Goal: Task Accomplishment & Management: Manage account settings

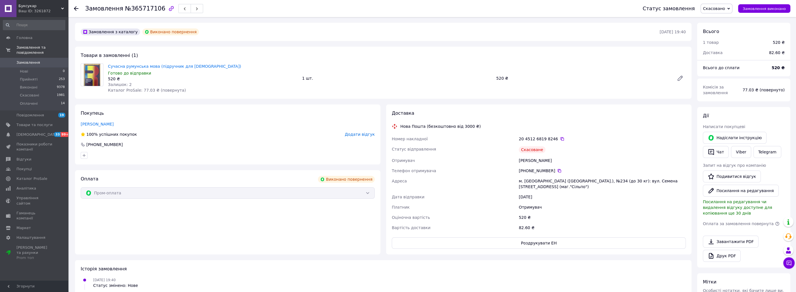
click at [362, 135] on span "Додати відгук" at bounding box center [360, 134] width 30 height 5
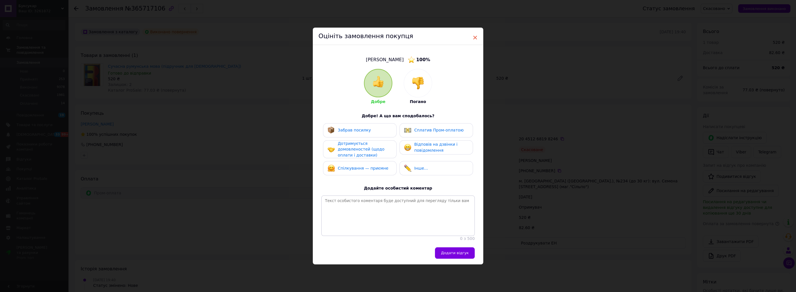
click at [476, 33] on span "×" at bounding box center [475, 38] width 5 height 10
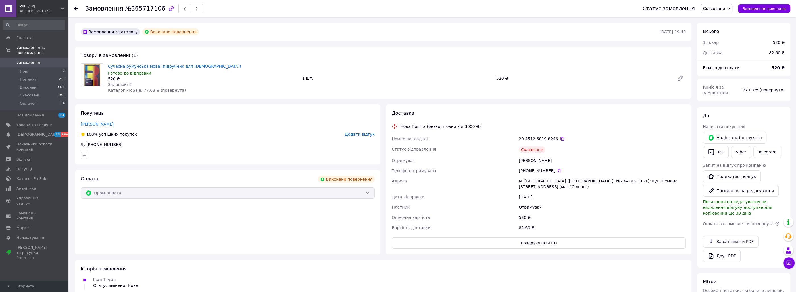
click at [50, 60] on span "Замовлення" at bounding box center [34, 62] width 36 height 5
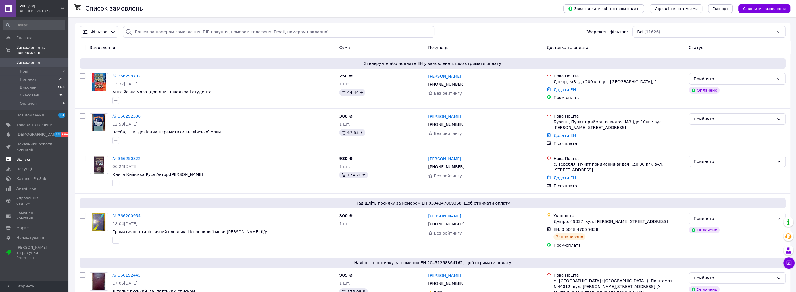
click at [21, 157] on span "Відгуки" at bounding box center [23, 159] width 15 height 5
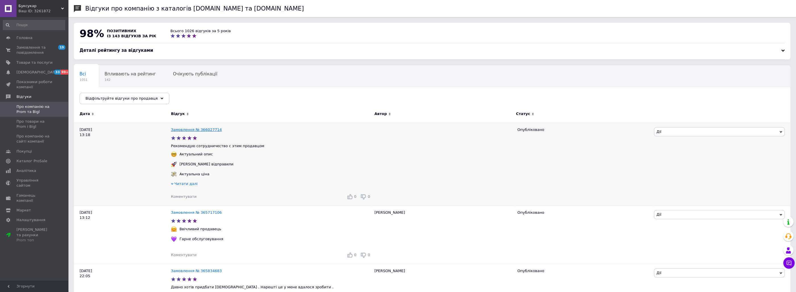
click at [186, 130] on link "Замовлення № 366027714" at bounding box center [196, 129] width 51 height 4
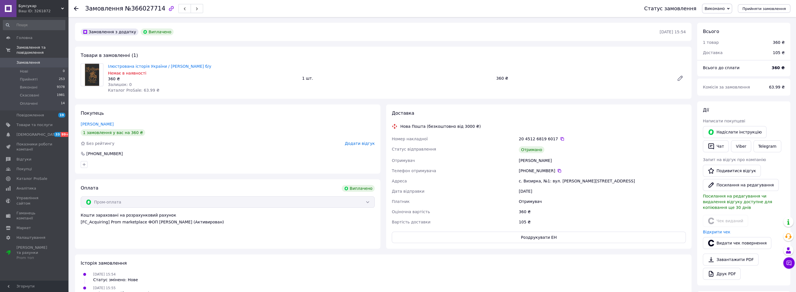
scroll to position [51, 0]
click at [357, 142] on span "Додати відгук" at bounding box center [360, 143] width 30 height 5
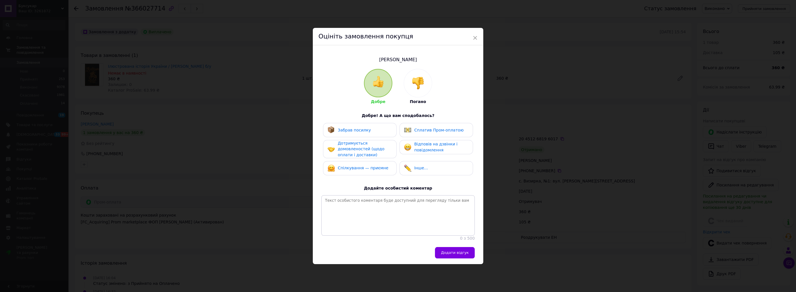
click at [357, 128] on span "Забрав посилку" at bounding box center [354, 130] width 33 height 5
click at [357, 141] on span "Дотримується домовленостей (щодо оплати і доставки)" at bounding box center [361, 149] width 47 height 16
click at [433, 127] on span "Сплатив Пром-оплатою" at bounding box center [438, 129] width 49 height 5
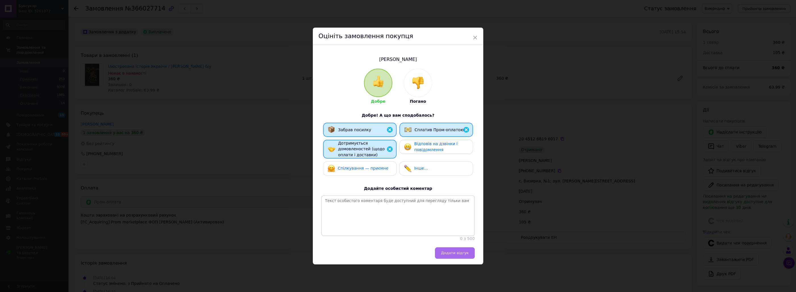
click at [457, 255] on span "Додати відгук" at bounding box center [455, 252] width 28 height 4
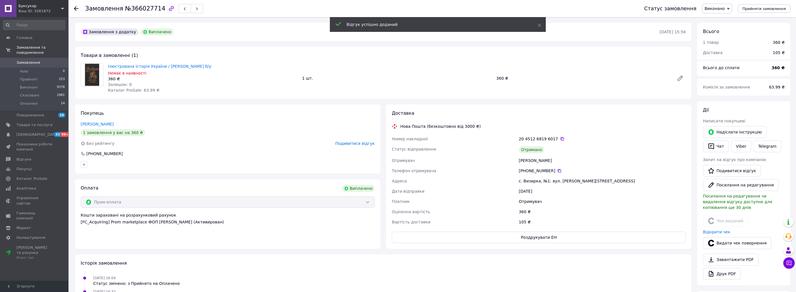
click at [28, 60] on span "Замовлення" at bounding box center [28, 62] width 24 height 5
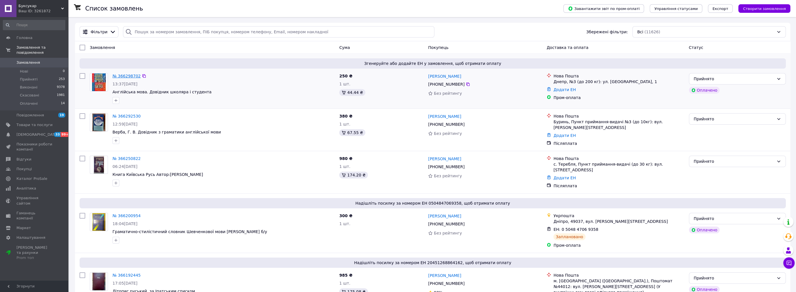
click at [127, 76] on link "№ 366298702" at bounding box center [127, 76] width 28 height 5
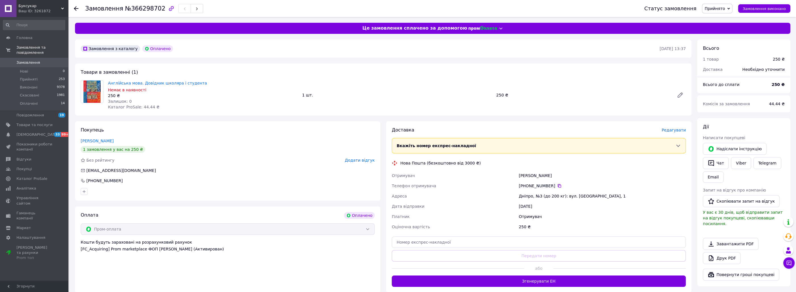
click at [675, 130] on span "Редагувати" at bounding box center [674, 130] width 24 height 5
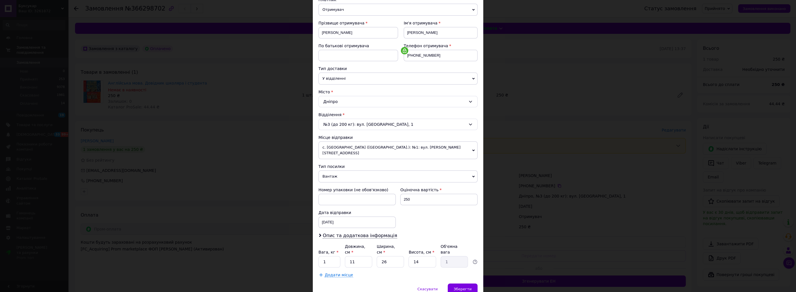
scroll to position [86, 0]
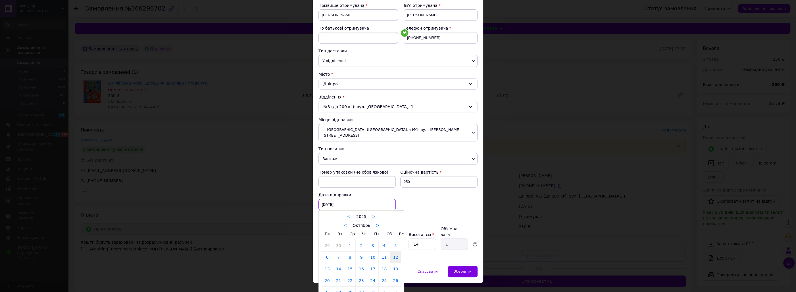
click at [345, 200] on input "[DATE]" at bounding box center [357, 204] width 77 height 11
click at [327, 266] on link "13" at bounding box center [327, 268] width 11 height 11
type input "[DATE]"
click at [448, 191] on div "Номер упаковки (не обов'язково) Оціночна вартість 250 Дата відправки [DATE] < 2…" at bounding box center [398, 189] width 164 height 45
click at [427, 238] on input "14" at bounding box center [422, 243] width 27 height 11
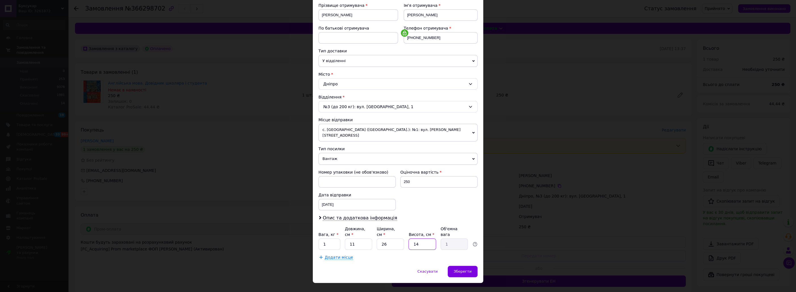
click at [427, 238] on input "14" at bounding box center [422, 243] width 27 height 11
type input "4"
type input "0.29"
type input "4"
click at [455, 194] on div "Номер упаковки (не обов'язково) Оціночна вартість 250 Дата відправки [DATE] < 2…" at bounding box center [398, 189] width 164 height 45
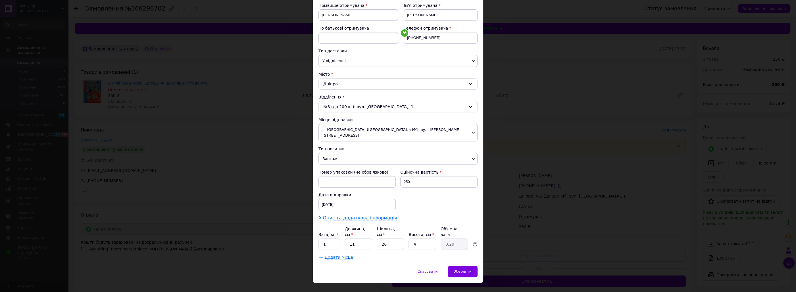
click at [379, 215] on span "Опис та додаткова інформація" at bounding box center [360, 218] width 74 height 6
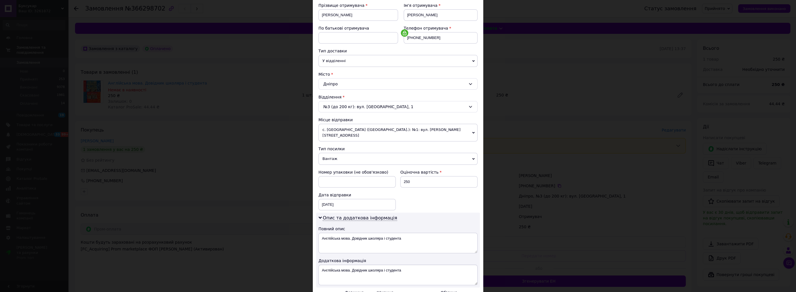
scroll to position [150, 0]
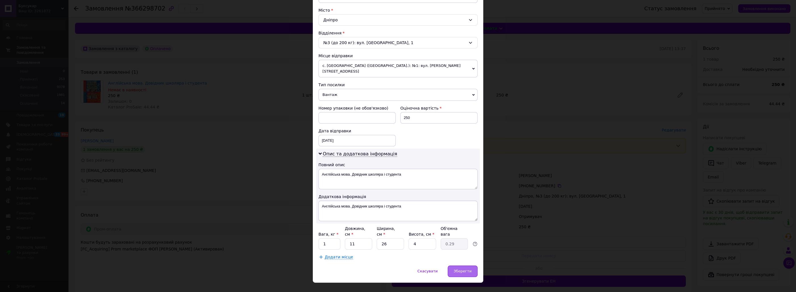
click at [461, 265] on div "Зберегти" at bounding box center [463, 270] width 30 height 11
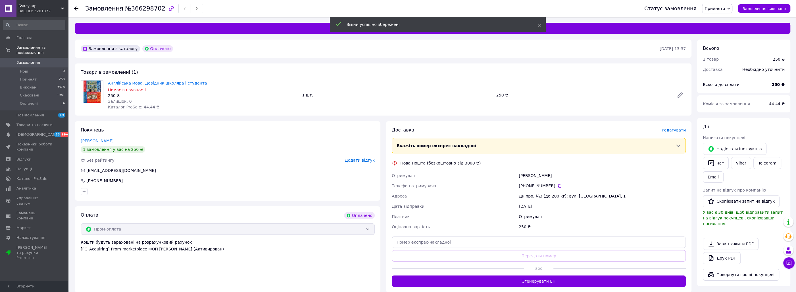
scroll to position [61, 0]
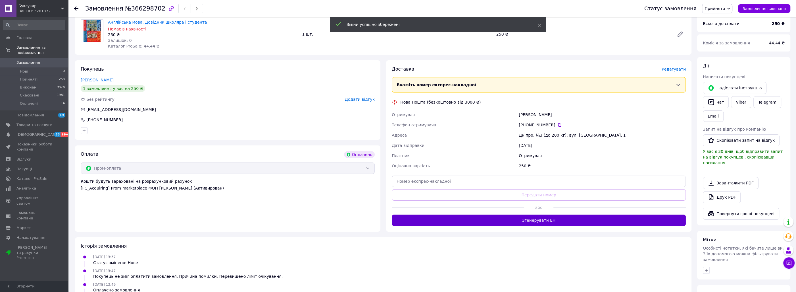
click at [547, 221] on button "Згенерувати ЕН" at bounding box center [539, 219] width 294 height 11
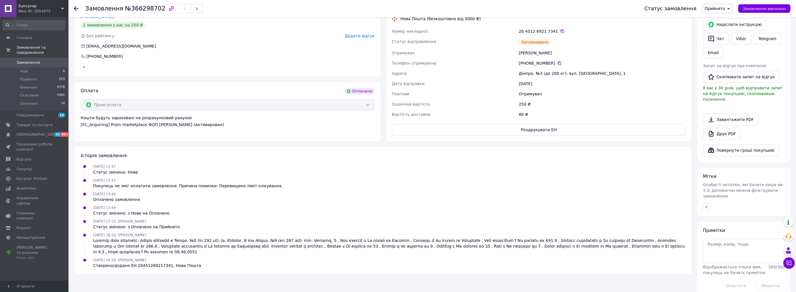
scroll to position [0, 0]
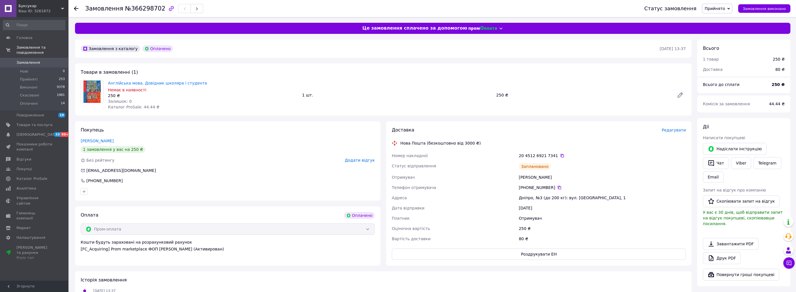
click at [201, 83] on span "Англійська мова. Довідник школяра і студента" at bounding box center [203, 83] width 190 height 6
click at [34, 122] on span "Товари та послуги" at bounding box center [34, 124] width 36 height 5
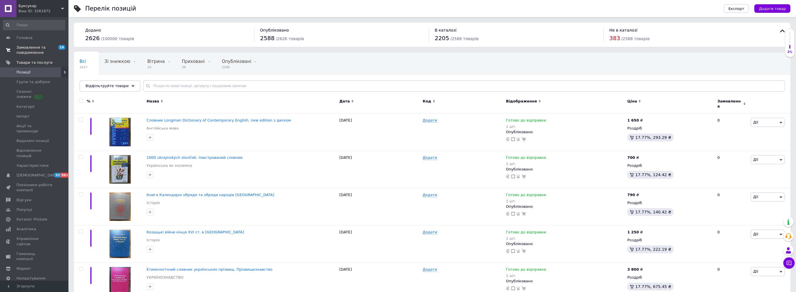
click at [39, 45] on span "Замовлення та повідомлення" at bounding box center [34, 50] width 36 height 10
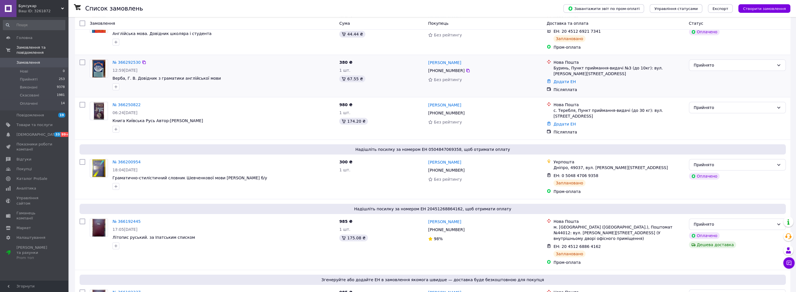
scroll to position [61, 0]
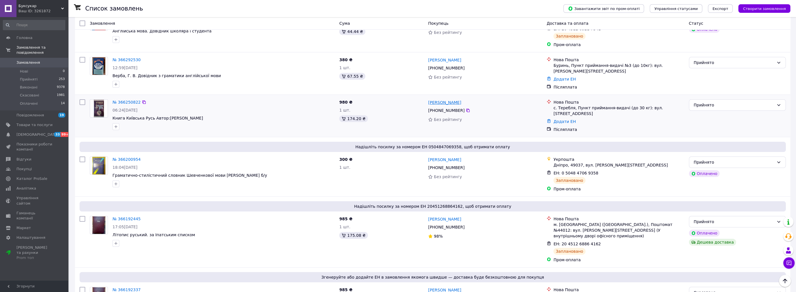
click at [436, 100] on link "[PERSON_NAME]" at bounding box center [444, 102] width 33 height 6
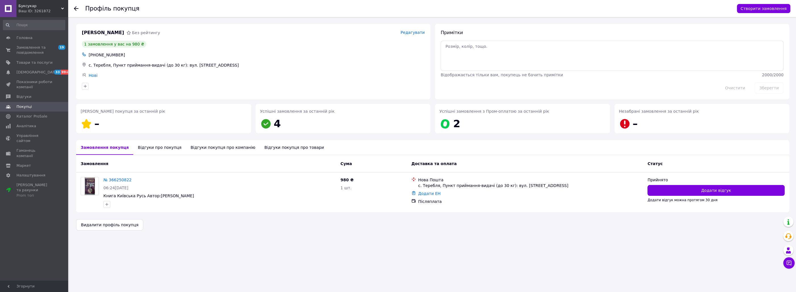
click at [160, 149] on div "Відгуки про покупця" at bounding box center [159, 147] width 53 height 15
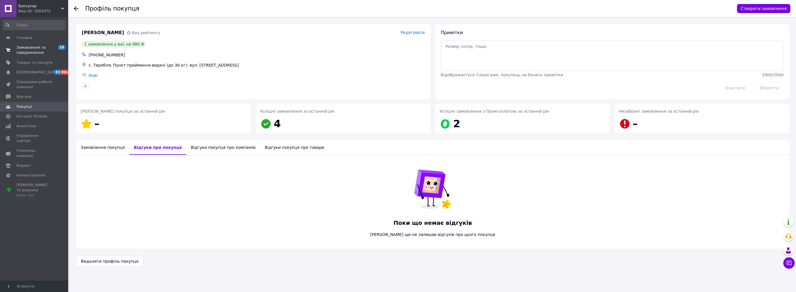
click at [30, 44] on link "Замовлення та повідомлення 19 0" at bounding box center [34, 50] width 68 height 15
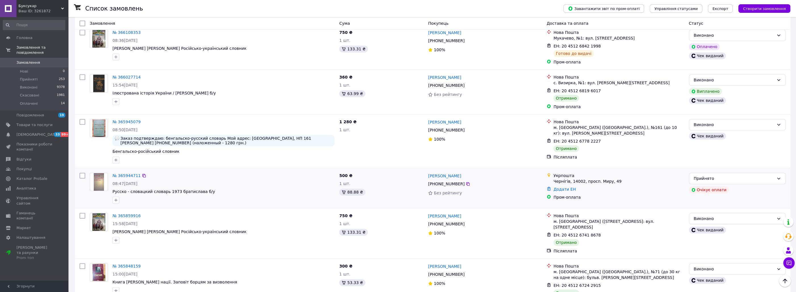
scroll to position [609, 0]
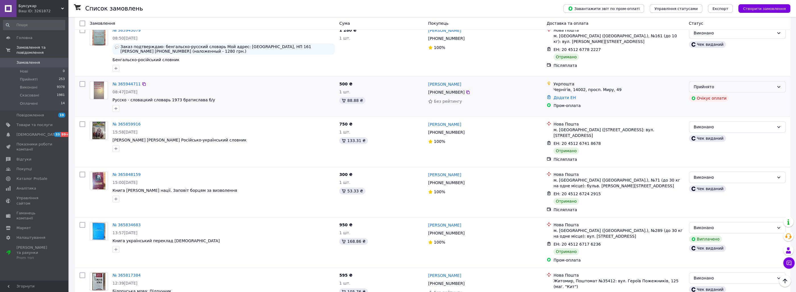
click at [714, 84] on div "Прийнято" at bounding box center [734, 87] width 80 height 6
click at [715, 101] on li "Скасовано" at bounding box center [737, 102] width 96 height 10
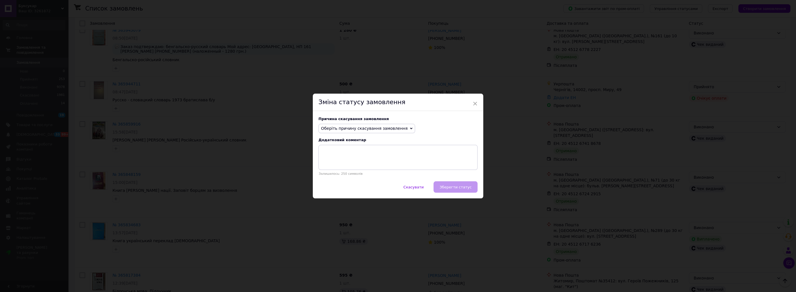
click at [360, 126] on span "Оберіть причину скасування замовлення" at bounding box center [364, 128] width 87 height 5
click at [358, 156] on li "Оплата не надійшла" at bounding box center [367, 156] width 96 height 8
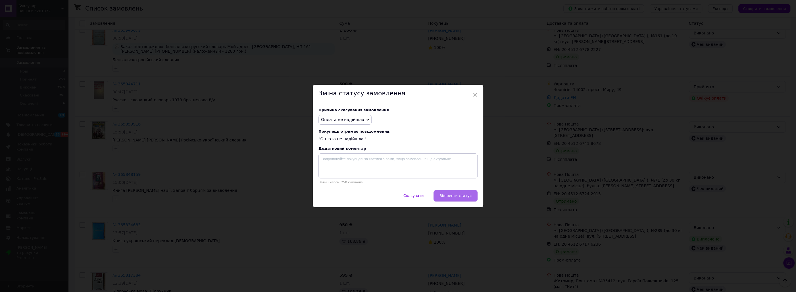
click at [455, 194] on button "Зберегти статус" at bounding box center [456, 195] width 44 height 11
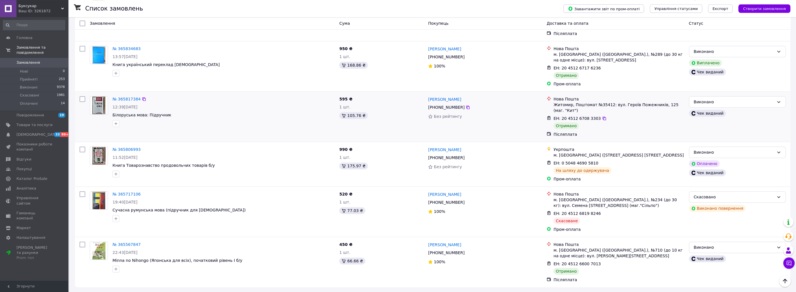
scroll to position [787, 0]
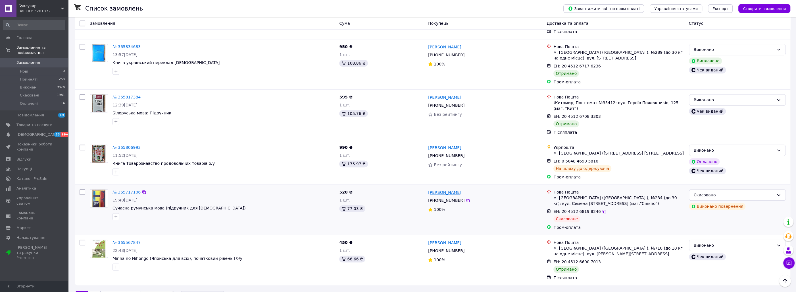
click at [442, 189] on link "[PERSON_NAME]" at bounding box center [444, 192] width 33 height 6
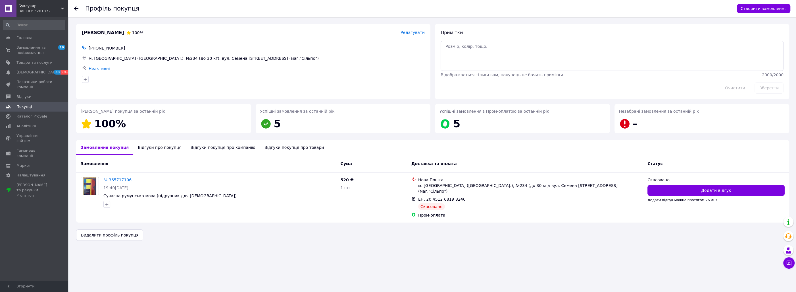
click at [144, 146] on div "Відгуки про покупця" at bounding box center [159, 147] width 53 height 15
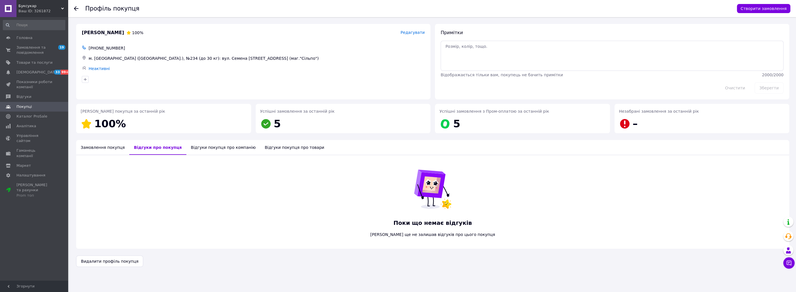
click at [94, 150] on div "Замовлення покупця" at bounding box center [102, 147] width 53 height 15
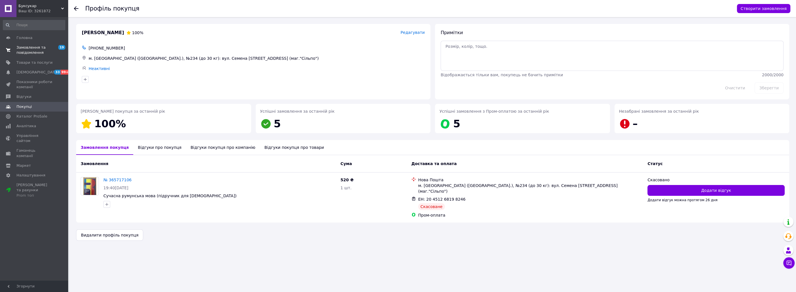
click at [30, 44] on link "Замовлення та повідомлення 19 0" at bounding box center [34, 50] width 68 height 15
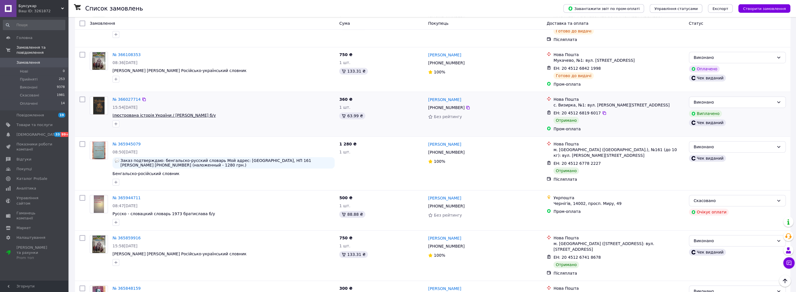
scroll to position [452, 0]
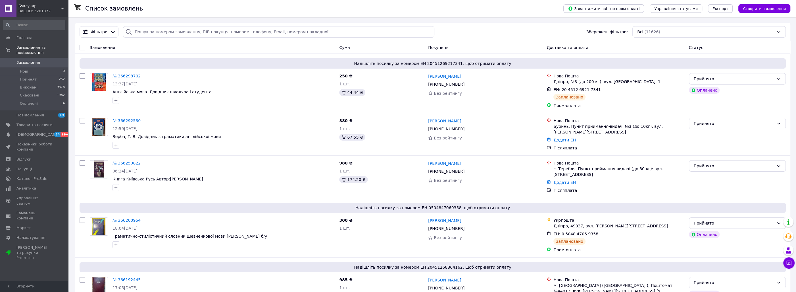
click at [54, 60] on span "0" at bounding box center [61, 62] width 16 height 5
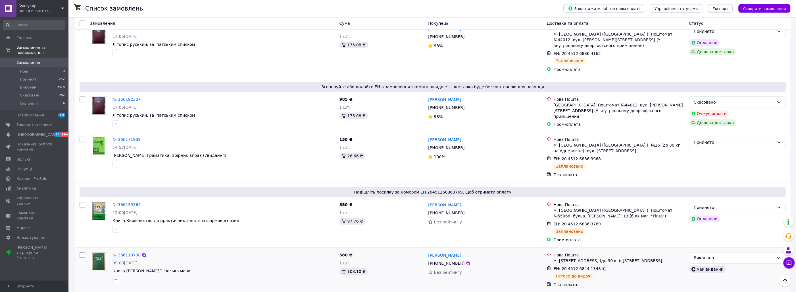
scroll to position [244, 0]
